Goal: Contribute content

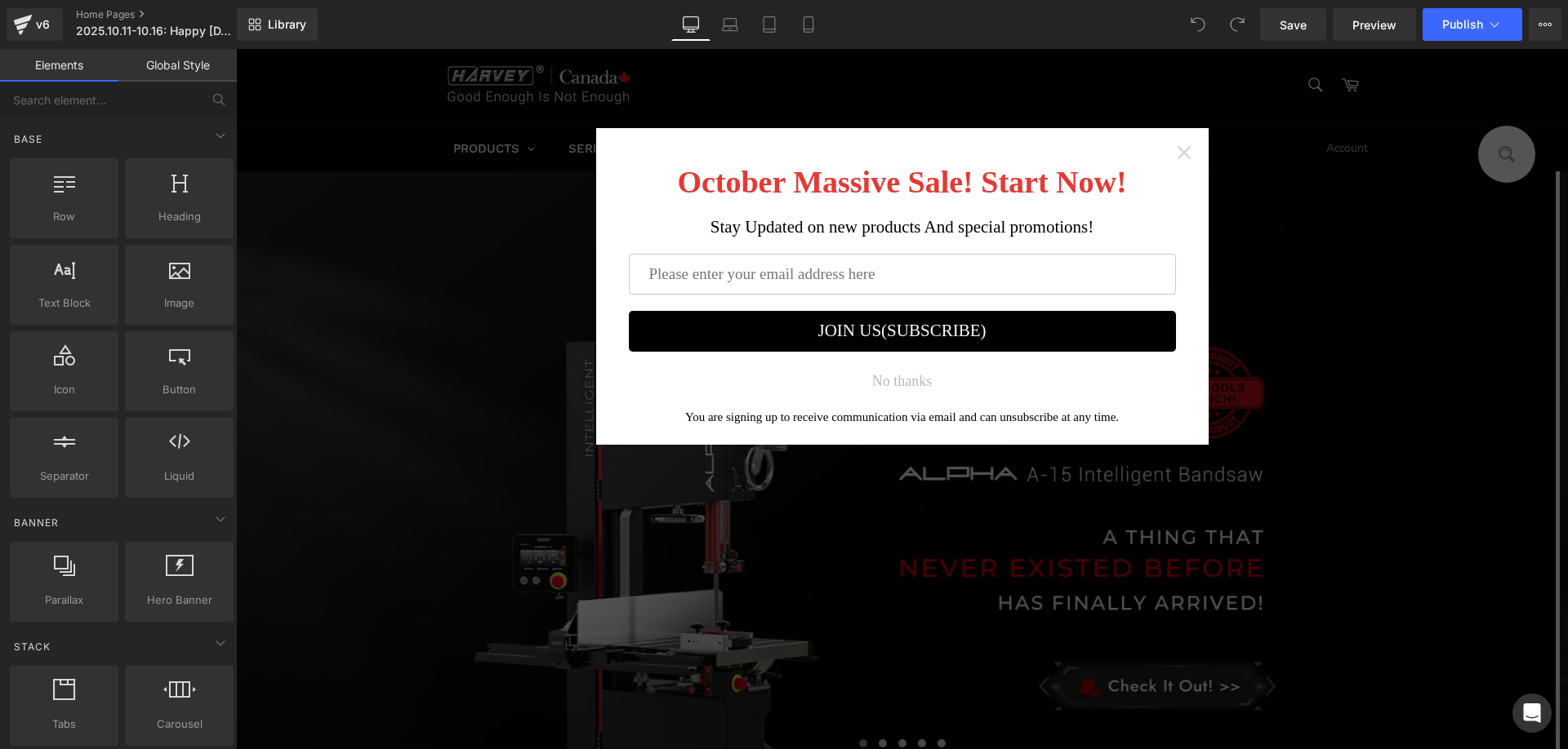
click at [1184, 151] on icon "Close widget" at bounding box center [1183, 152] width 16 height 16
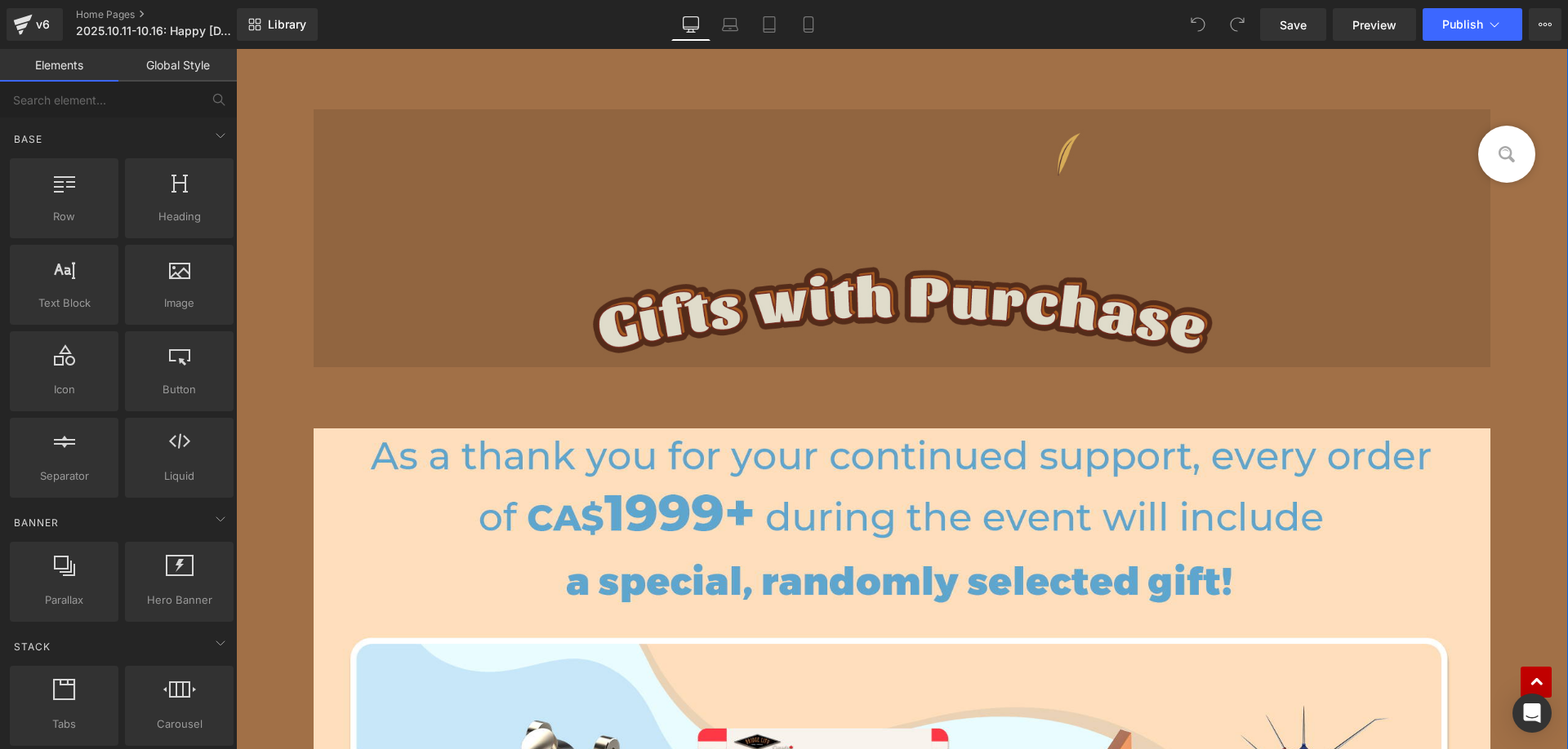
scroll to position [2530, 0]
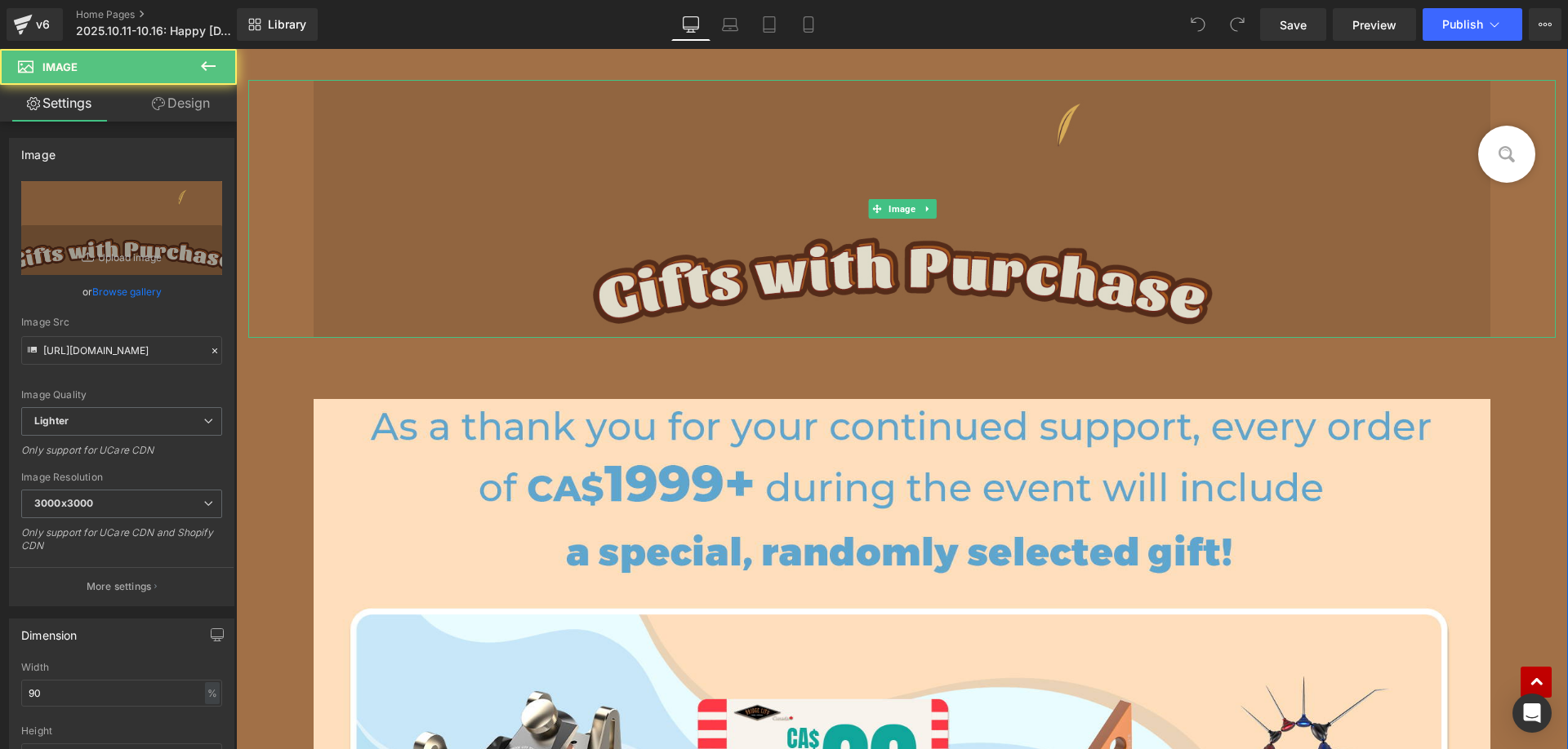
click at [620, 220] on img at bounding box center [902, 210] width 1176 height 258
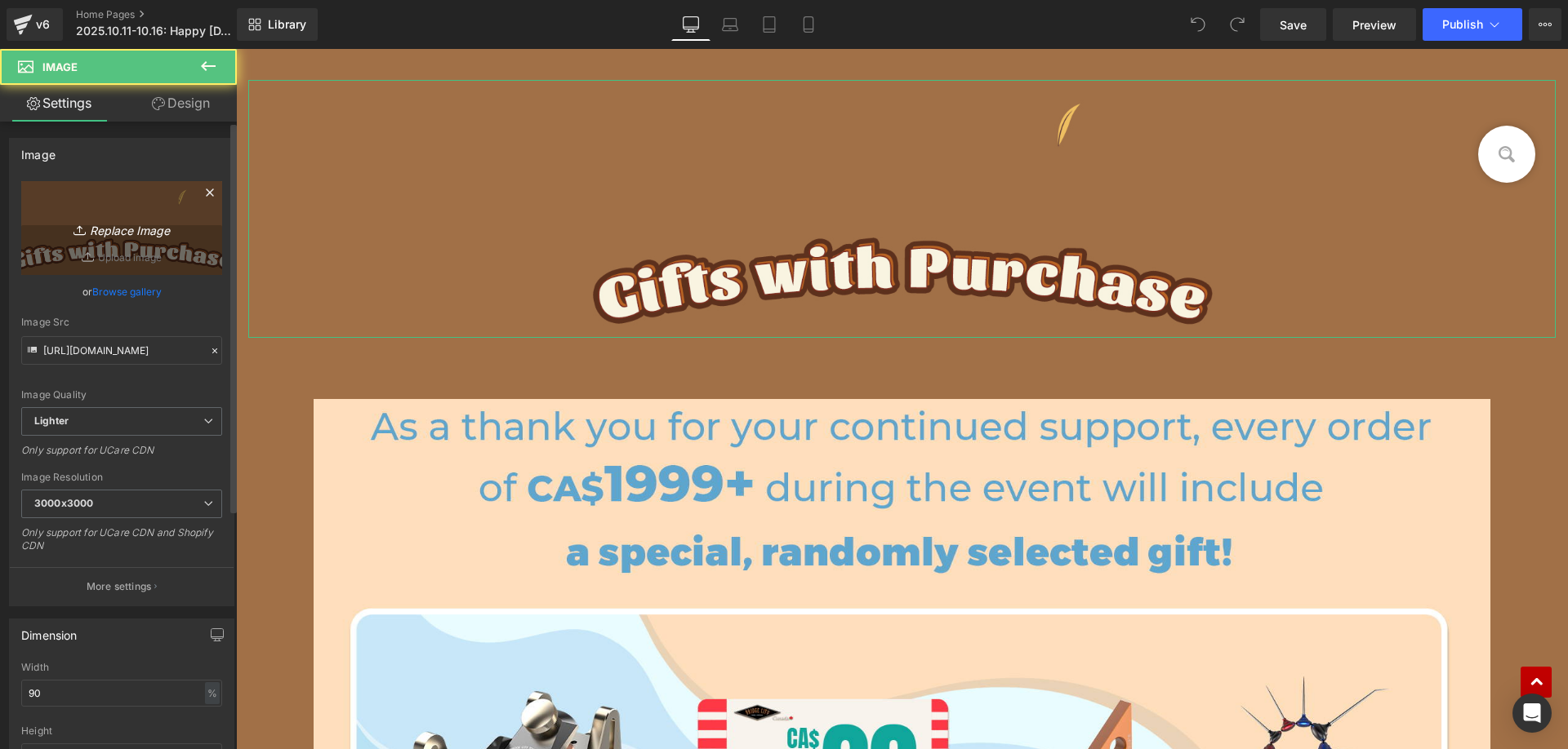
click at [24, 218] on link "Replace Image" at bounding box center [121, 227] width 201 height 93
type input "C:\fakepath\edmhv_04.jpg"
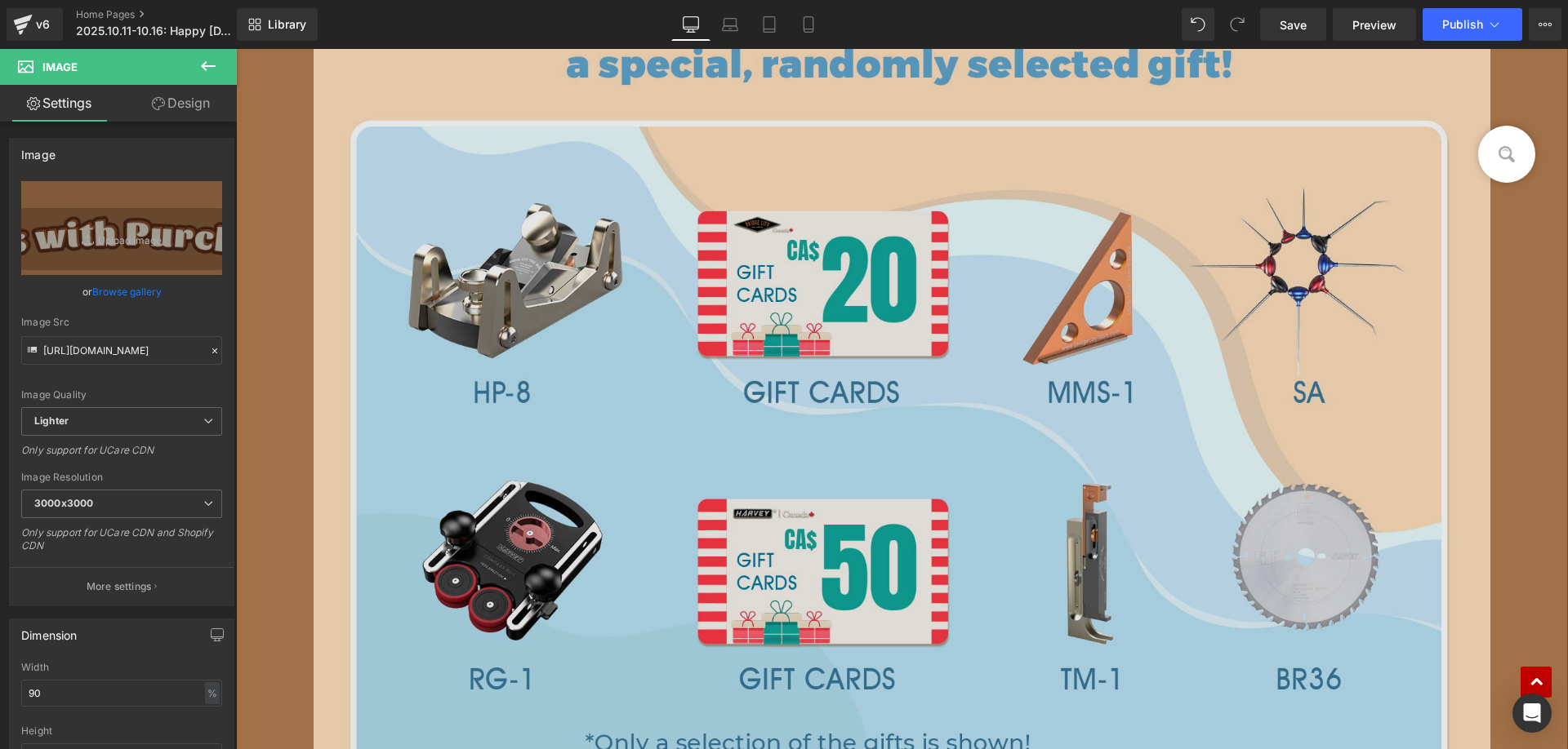
scroll to position [2938, 0]
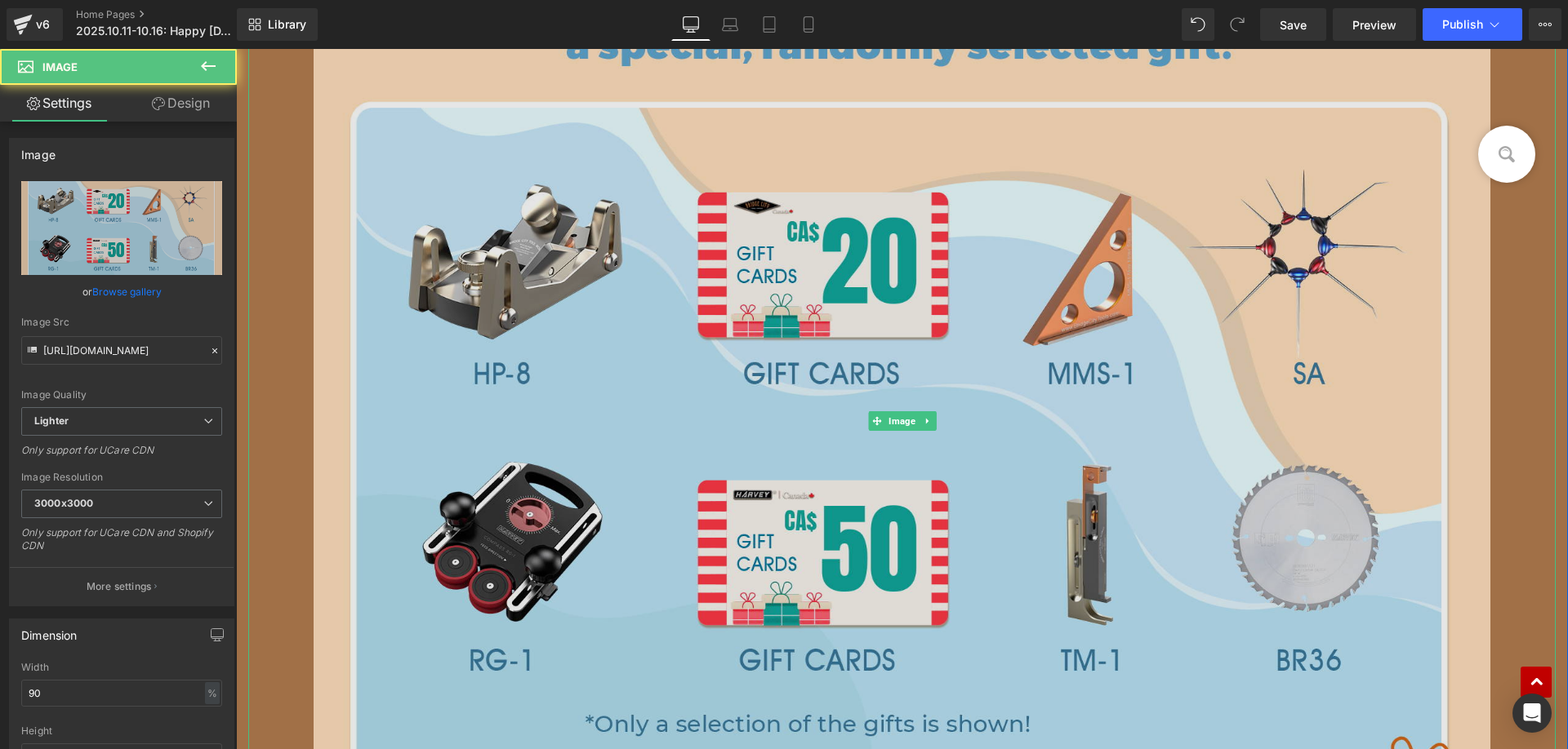
click at [549, 313] on img at bounding box center [902, 422] width 1176 height 1059
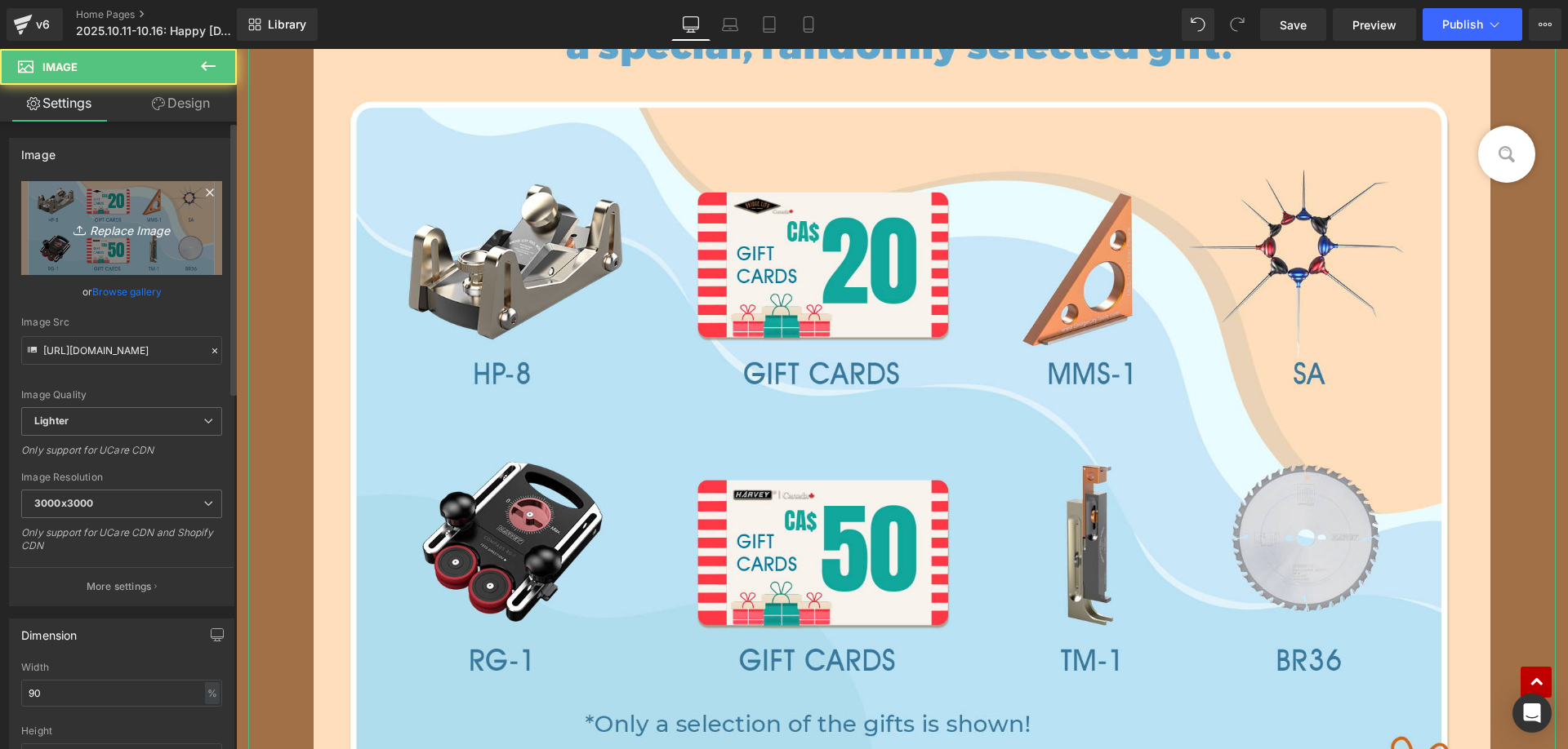
click at [147, 236] on icon "Replace Image" at bounding box center [121, 227] width 130 height 21
type input "C:\fakepath\edmhv_05.jpg"
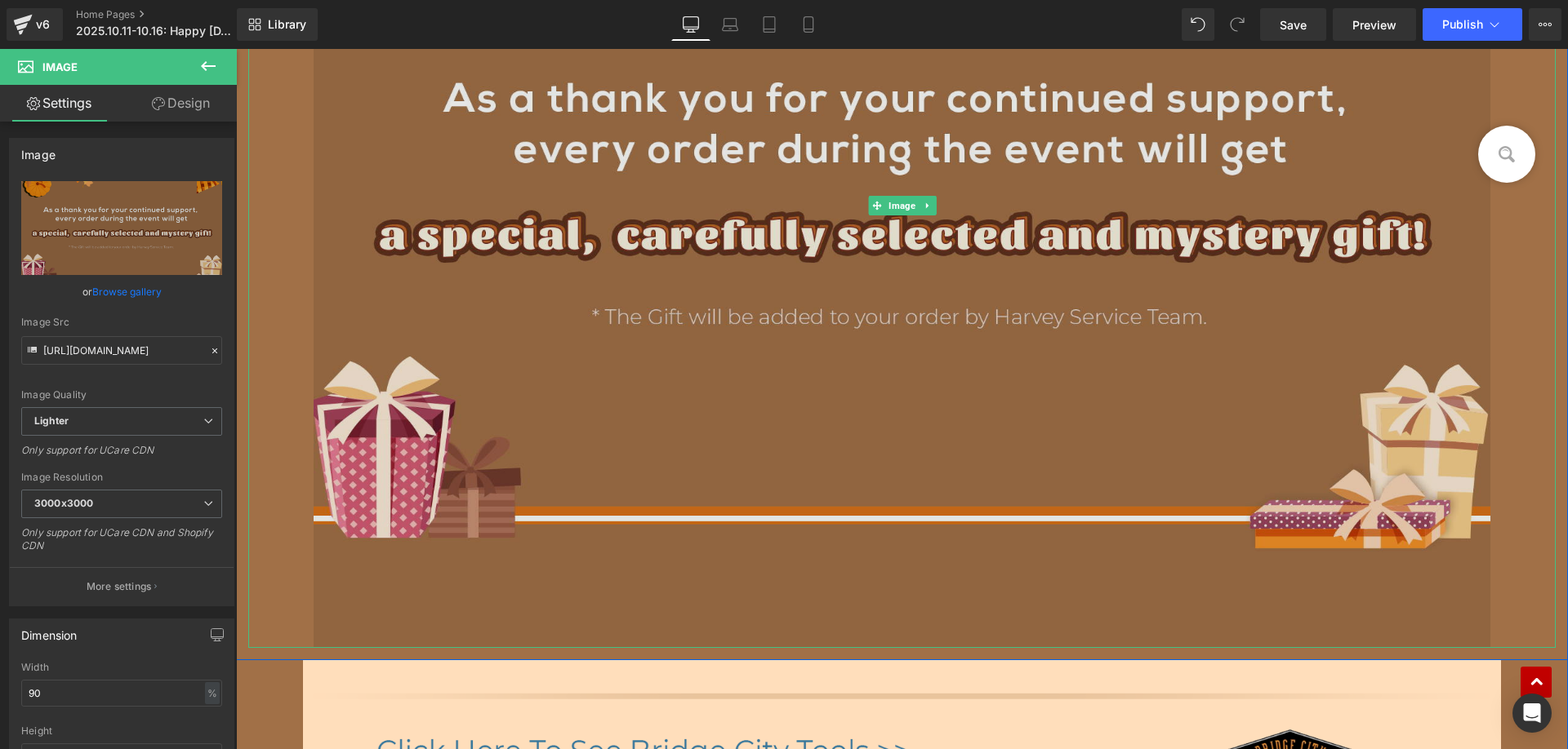
scroll to position [3347, 0]
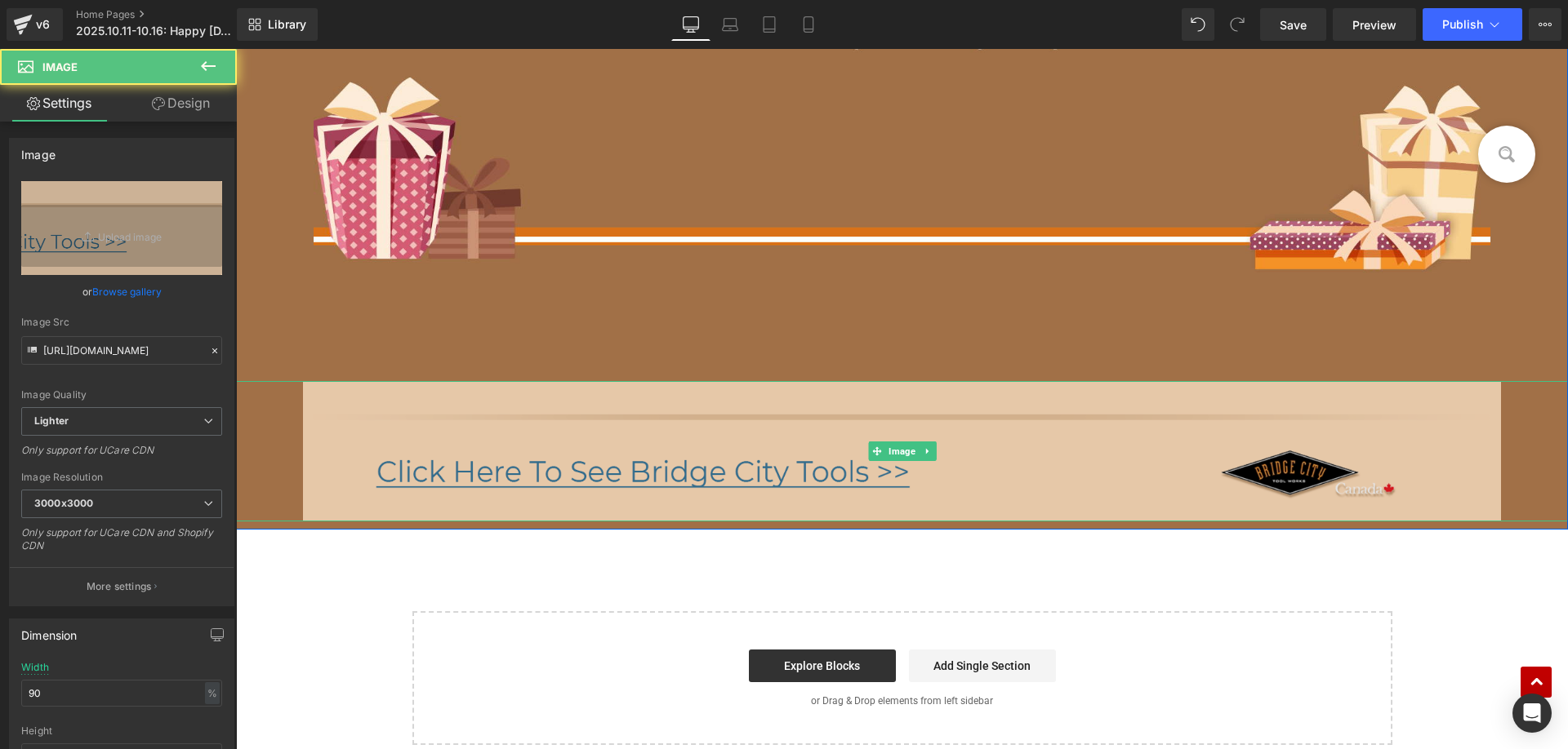
click at [559, 439] on img at bounding box center [902, 451] width 1198 height 139
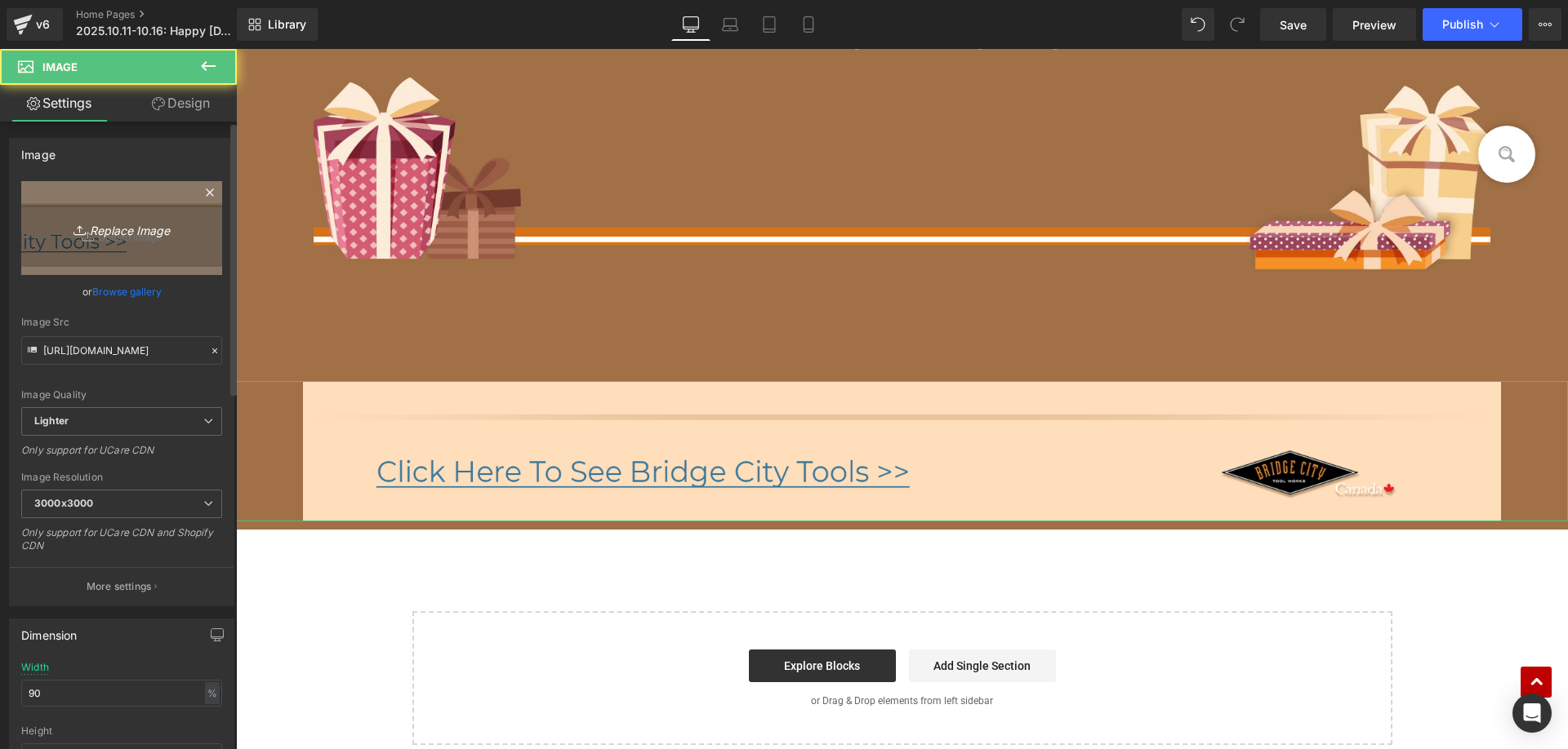
click at [89, 219] on icon "Replace Image" at bounding box center [121, 227] width 130 height 21
type input "C:\fakepath\edmhv_06.jpg"
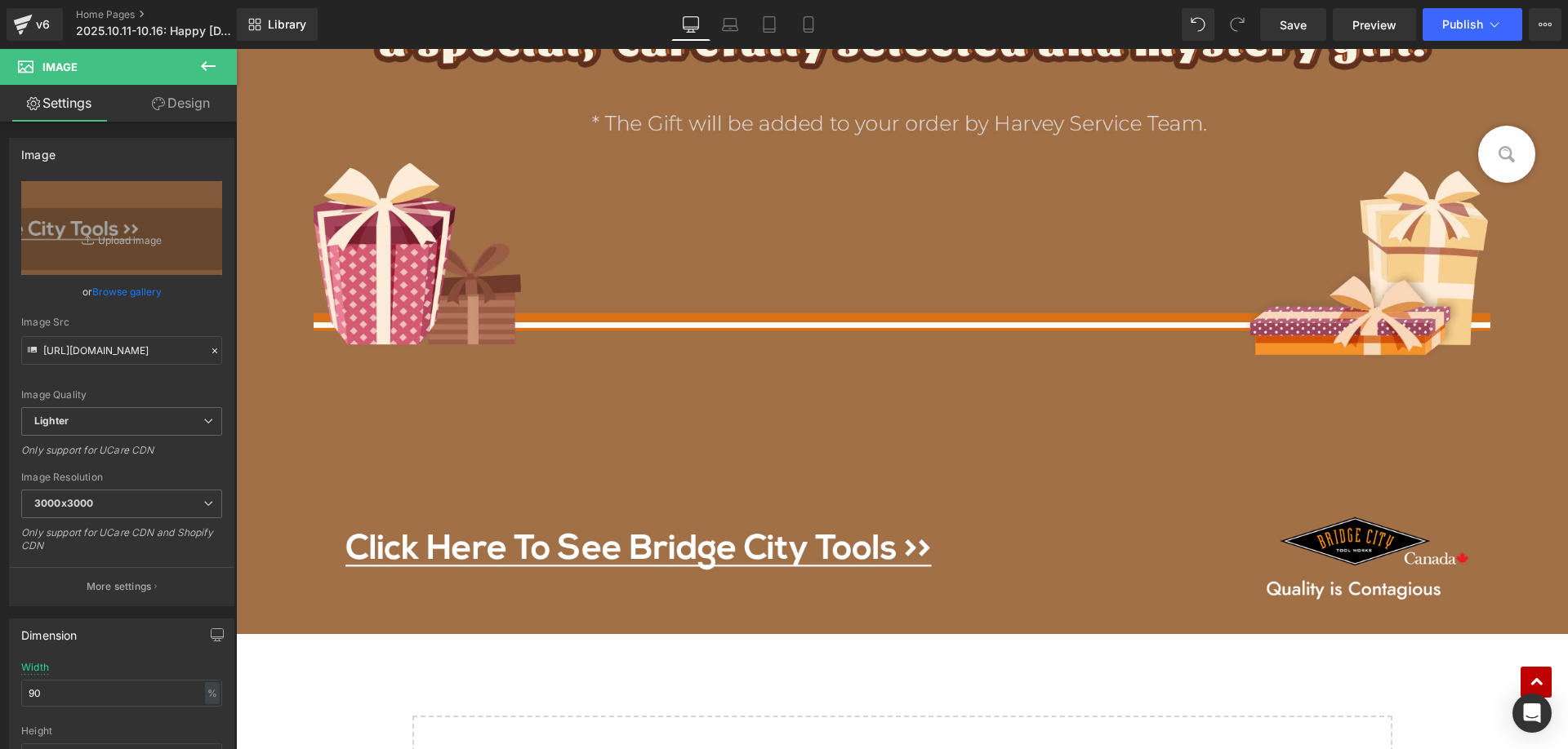
scroll to position [3393, 0]
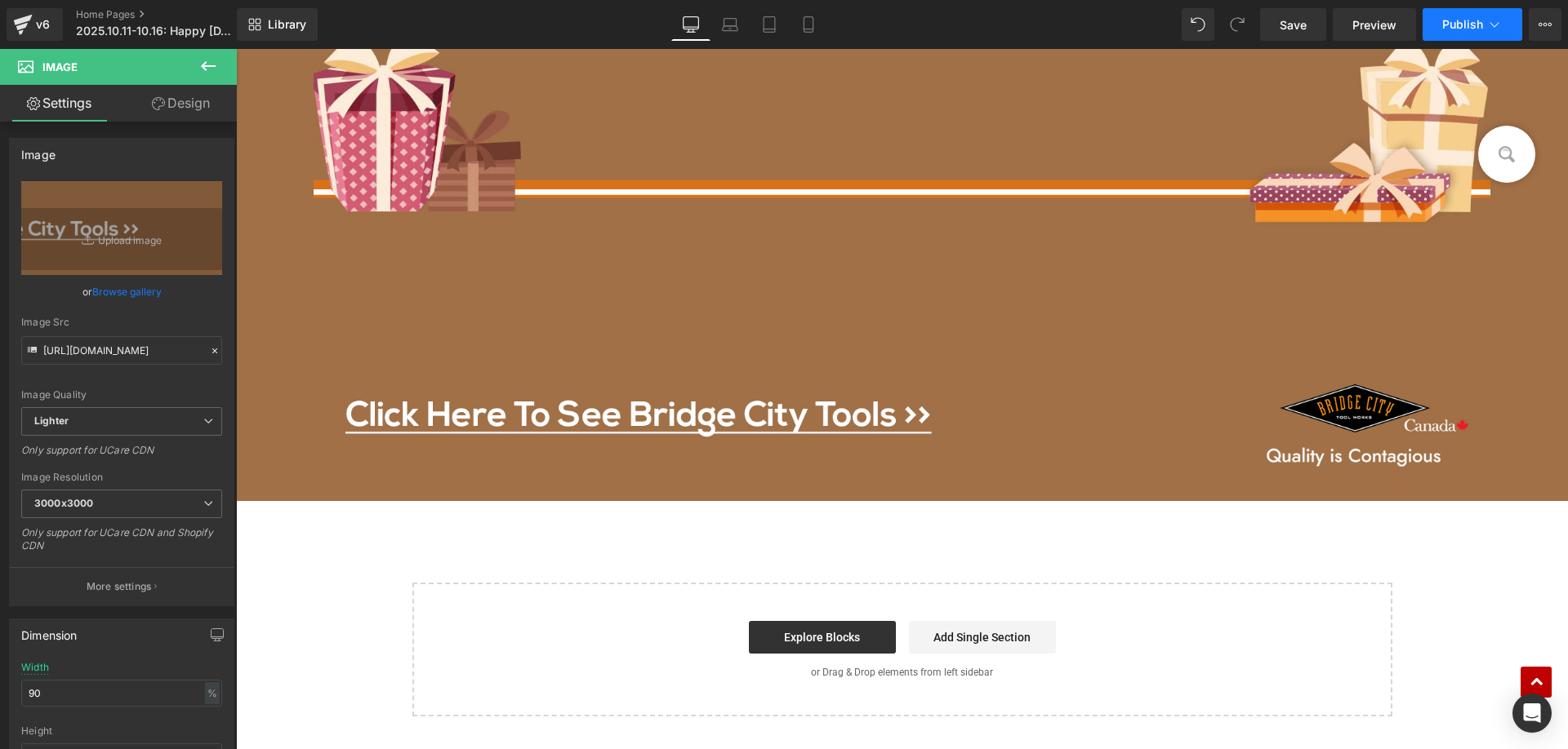
click at [1469, 28] on span "Publish" at bounding box center [1462, 24] width 41 height 13
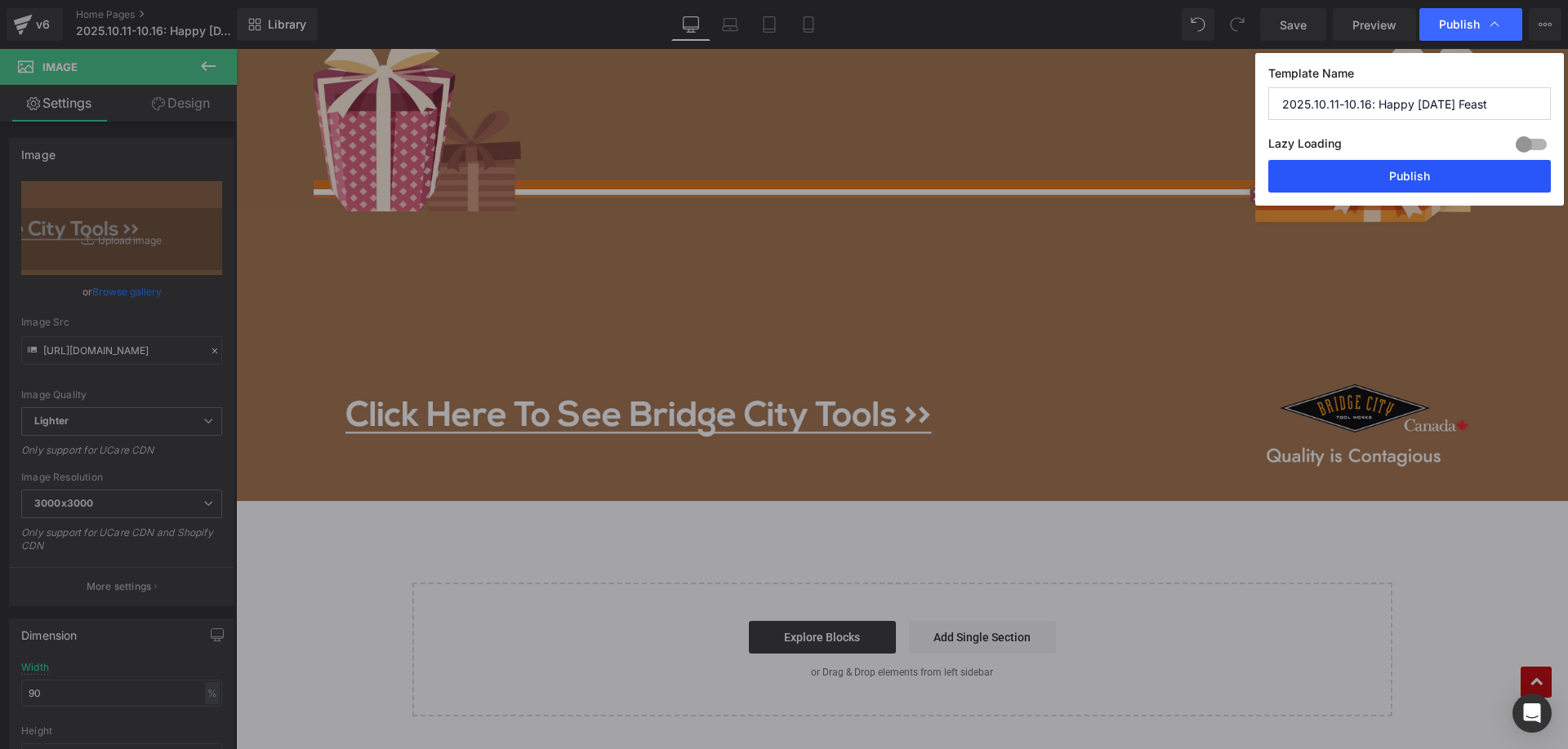
drag, startPoint x: 1372, startPoint y: 168, endPoint x: 308, endPoint y: 103, distance: 1066.0
click at [1372, 168] on button "Publish" at bounding box center [1409, 176] width 282 height 33
